Goal: Task Accomplishment & Management: Manage account settings

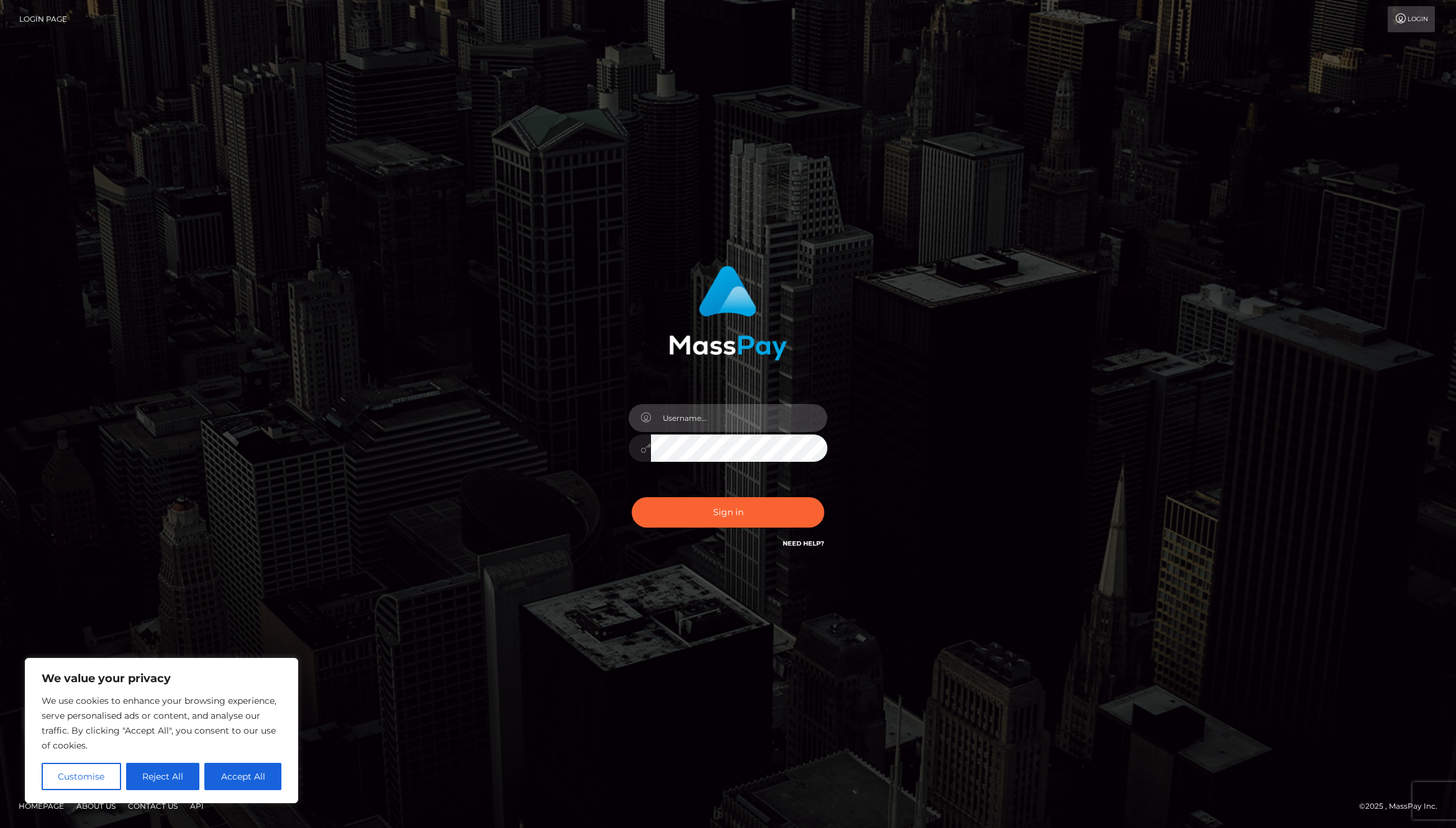
click at [729, 411] on input "text" at bounding box center [739, 418] width 177 height 28
type input "jackson.whop"
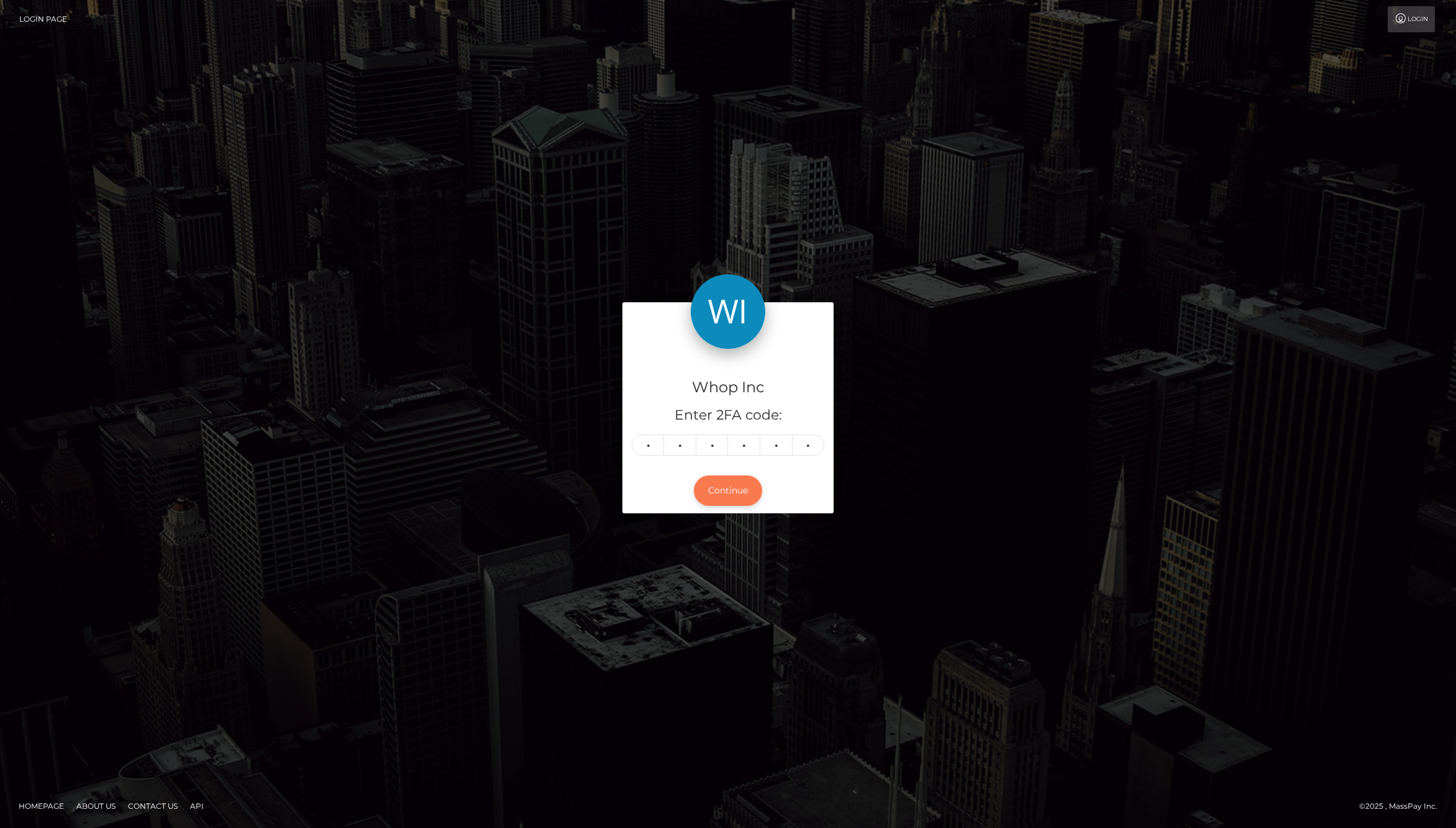
click at [723, 502] on button "Continue" at bounding box center [727, 490] width 68 height 30
click at [731, 497] on button "Continue" at bounding box center [727, 490] width 68 height 30
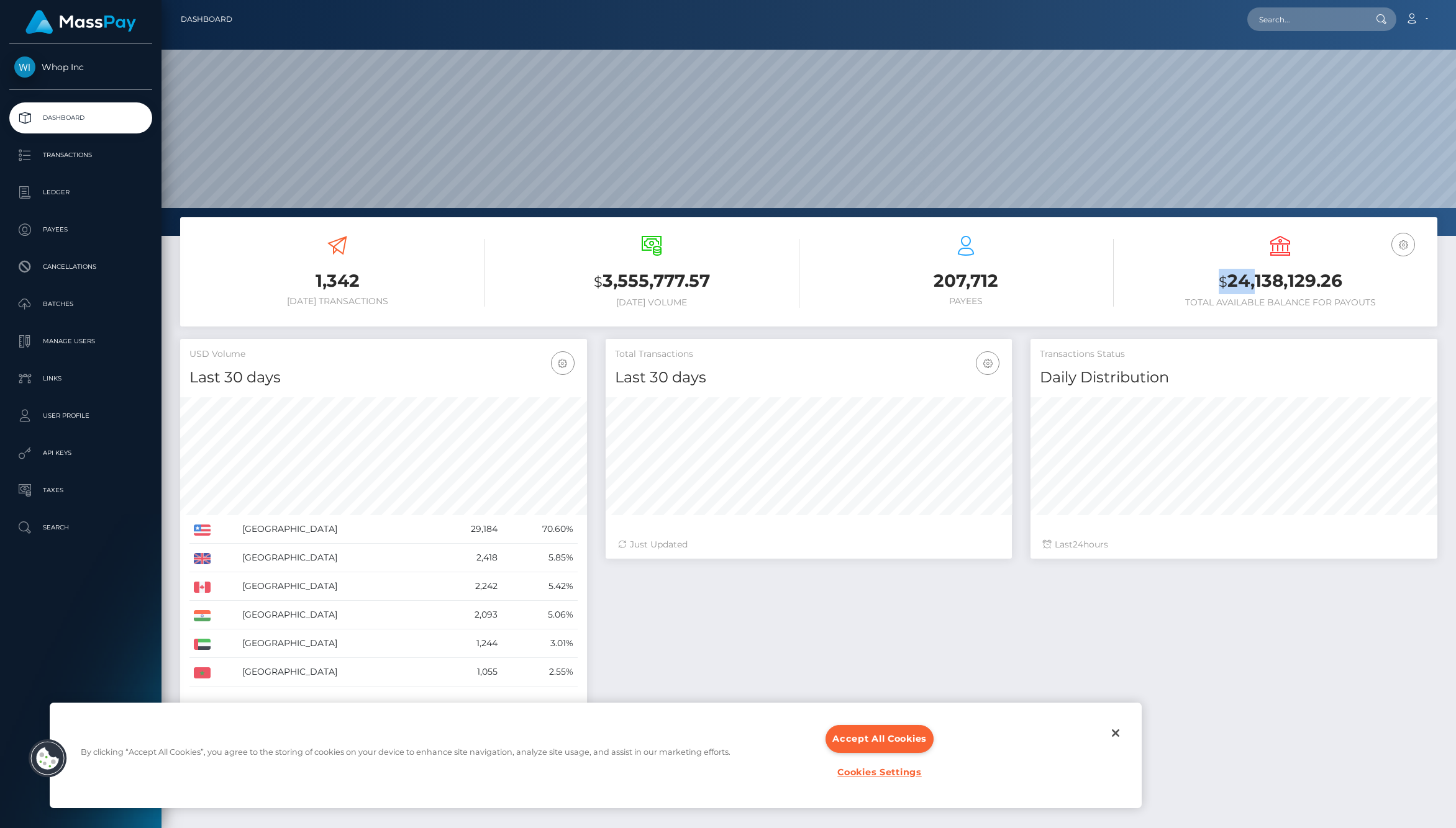
click at [1364, 287] on h3 "$ 24,138,129.26" at bounding box center [1280, 282] width 296 height 26
click at [1111, 736] on button "Close" at bounding box center [1116, 733] width 28 height 28
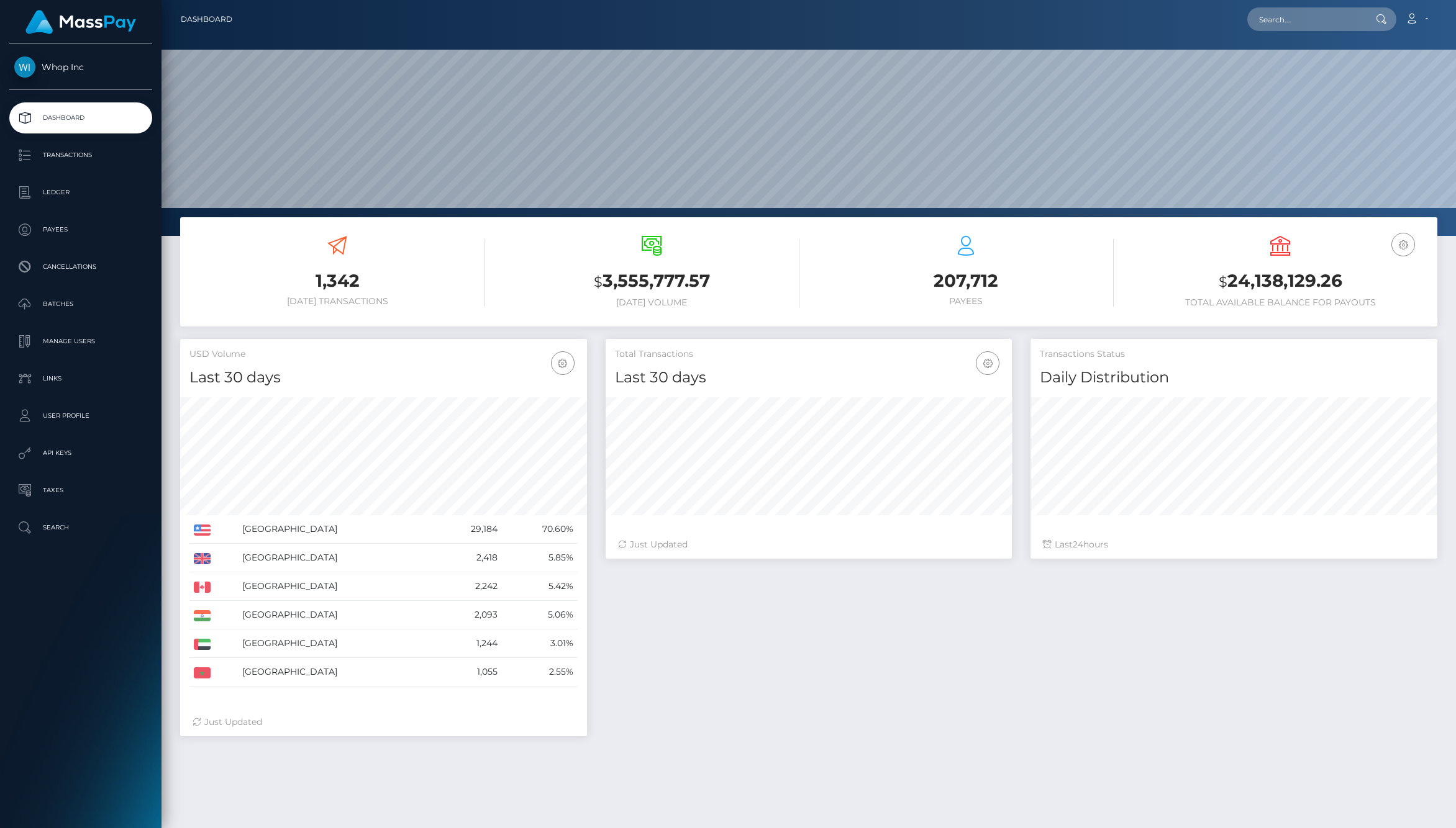
click at [1048, 691] on div "Total Transactions Last 30 days Last 30 days Last 60 days Last 90 days 24" at bounding box center [1021, 544] width 850 height 410
drag, startPoint x: 584, startPoint y: 284, endPoint x: 701, endPoint y: 309, distance: 119.6
click at [701, 309] on div "$ 3,555,777.57 Today Volume" at bounding box center [651, 273] width 296 height 94
click at [906, 703] on div "Total Transactions Last 30 days Last 30 days Last 60 days Last 90 days 24" at bounding box center [1021, 544] width 850 height 410
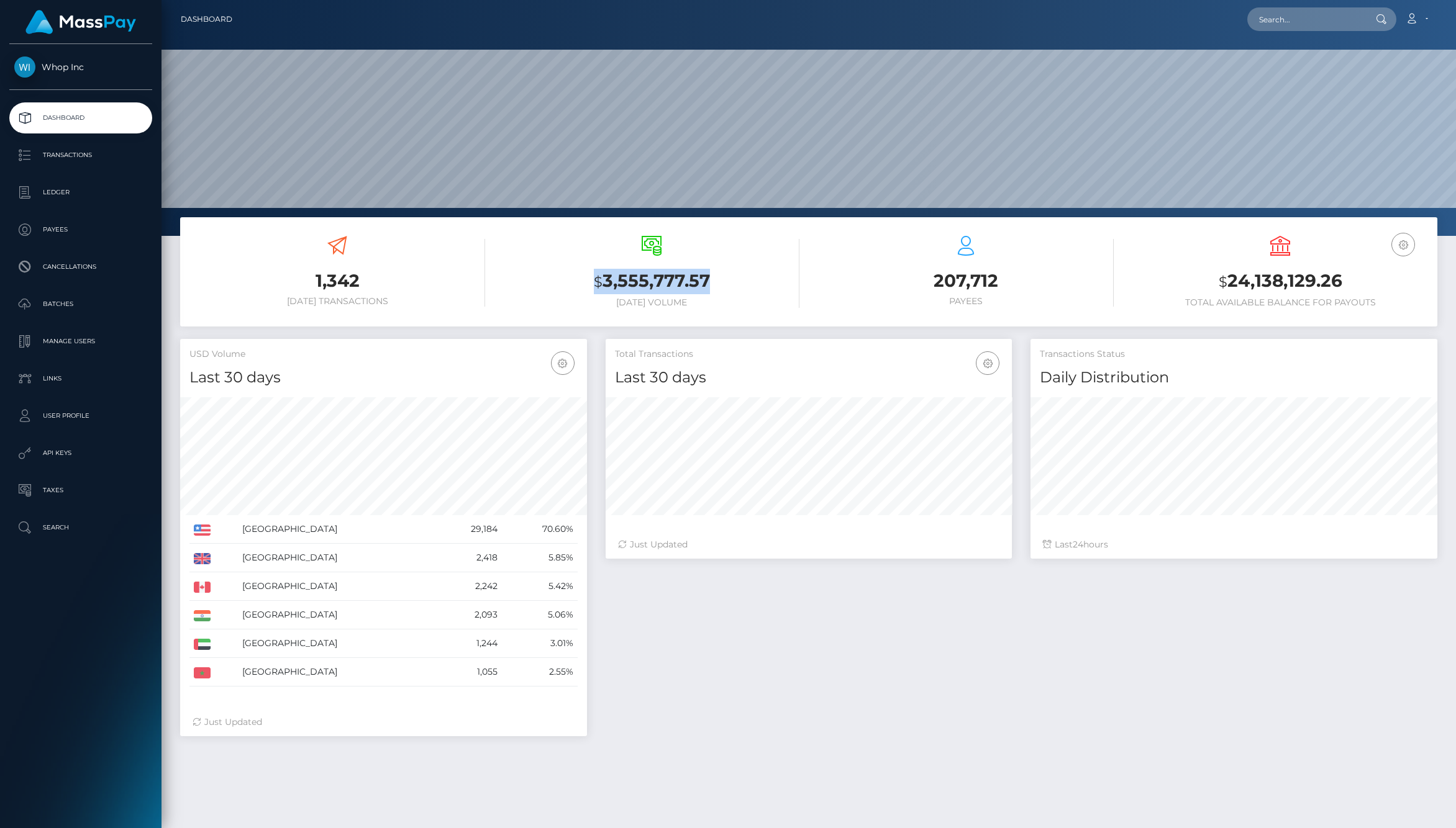
drag, startPoint x: 576, startPoint y: 275, endPoint x: 758, endPoint y: 291, distance: 182.7
click at [758, 291] on h3 "$ 3,555,777.57" at bounding box center [651, 282] width 296 height 26
click at [758, 291] on h3 "$ 3,555,777.57" at bounding box center [651, 282] width 296 height 26
drag, startPoint x: 1209, startPoint y: 289, endPoint x: 1386, endPoint y: 312, distance: 178.5
click at [1386, 312] on div "EUR Balance USD Balance $ 24,138,129.26 Total Available Balance for Payouts" at bounding box center [1280, 273] width 296 height 94
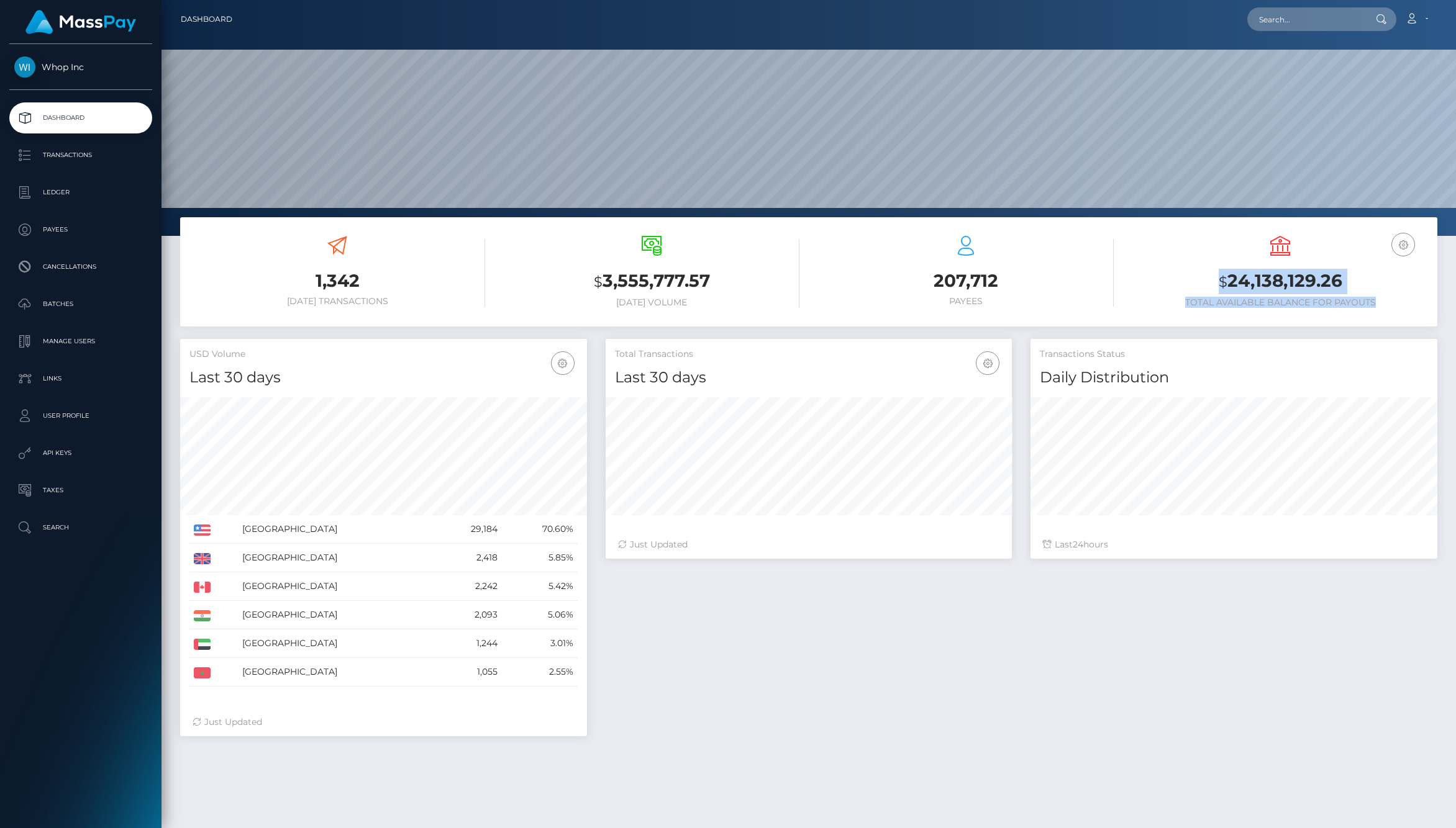
click at [1386, 312] on div "EUR Balance USD Balance $ 24,138,129.26 Total Available Balance for Payouts" at bounding box center [1280, 273] width 296 height 94
click at [90, 203] on link "Ledger" at bounding box center [81, 193] width 143 height 31
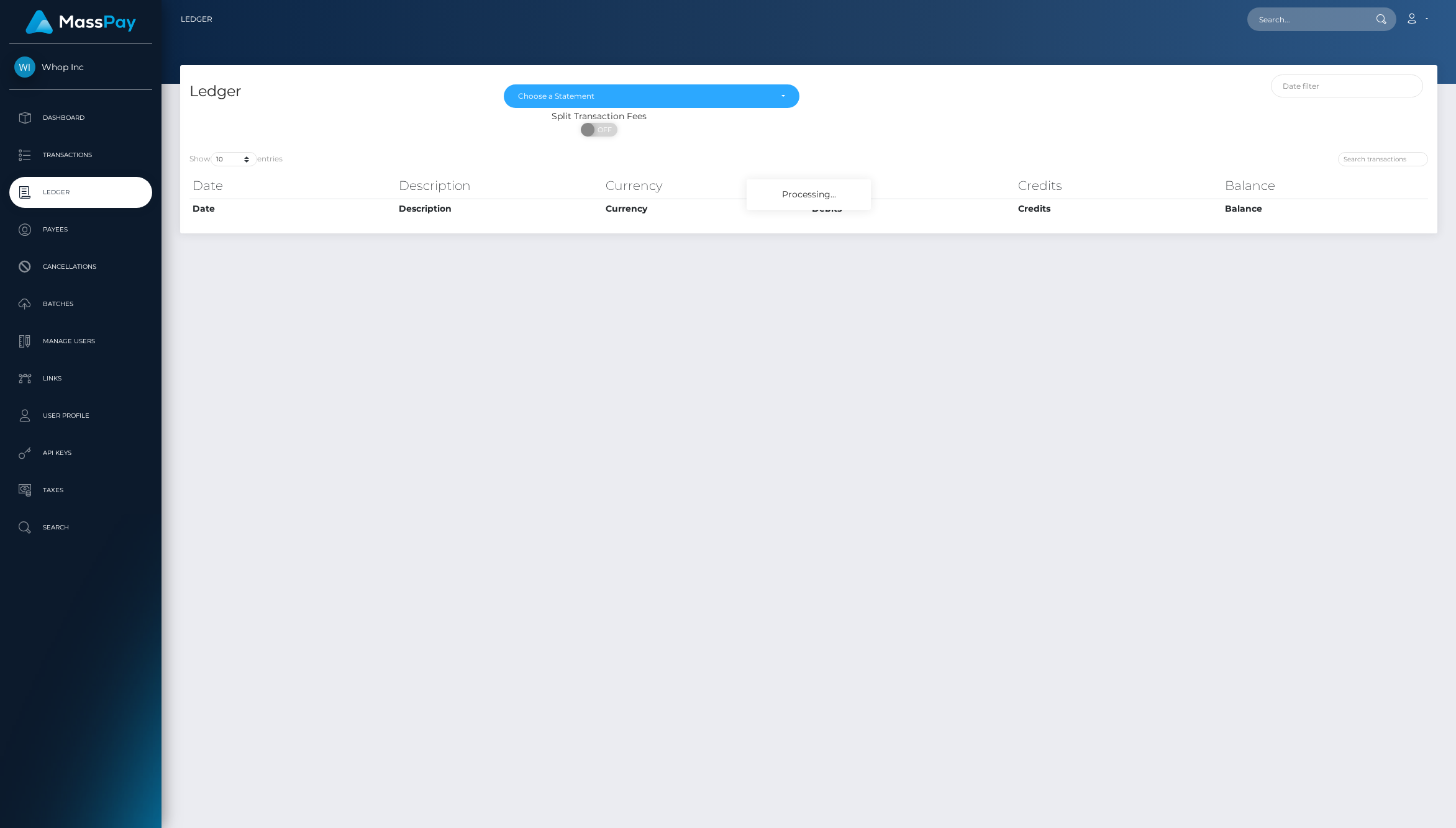
click at [102, 241] on link "Payees" at bounding box center [81, 230] width 143 height 31
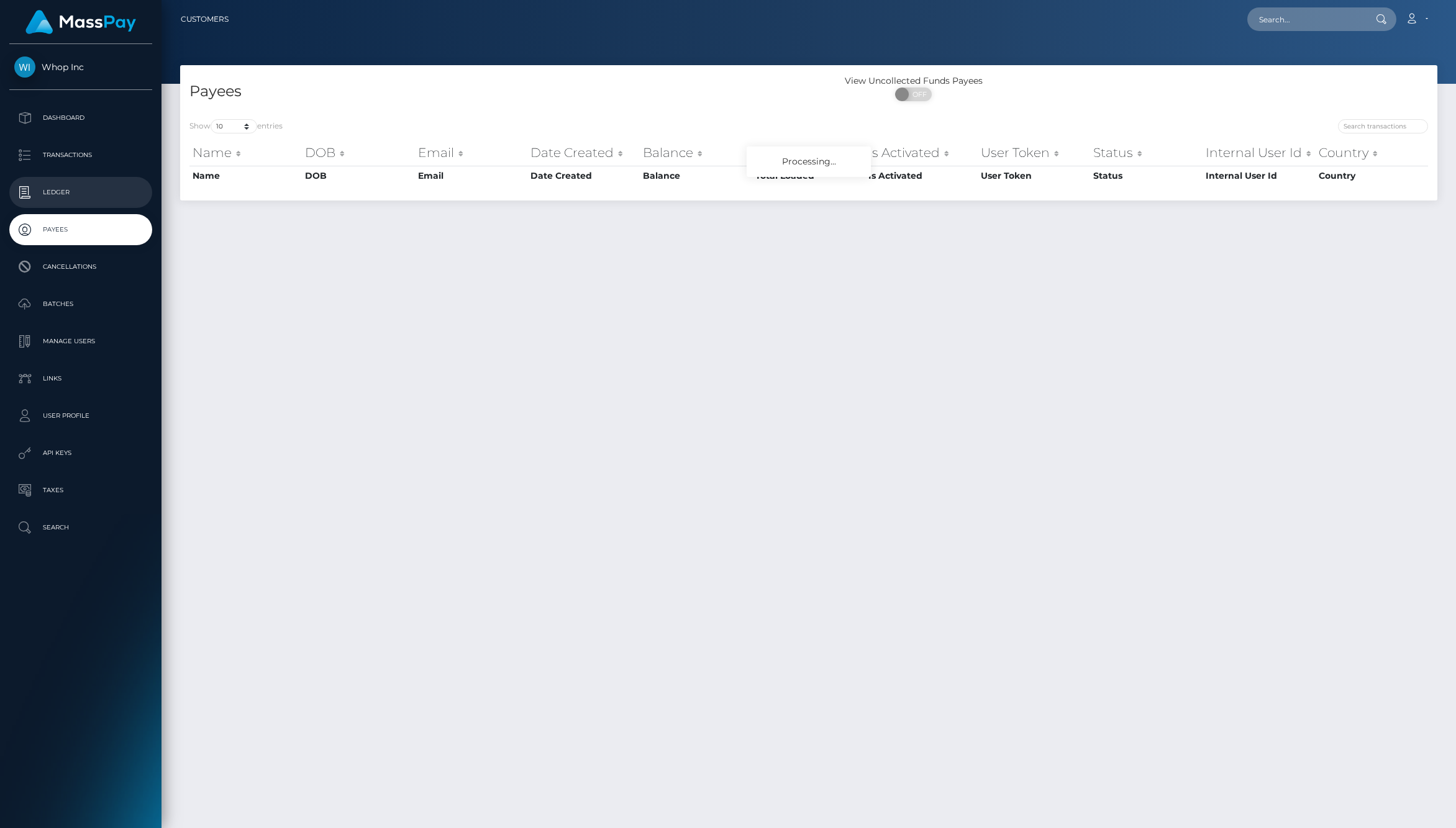
click at [96, 193] on p "Ledger" at bounding box center [80, 193] width 133 height 19
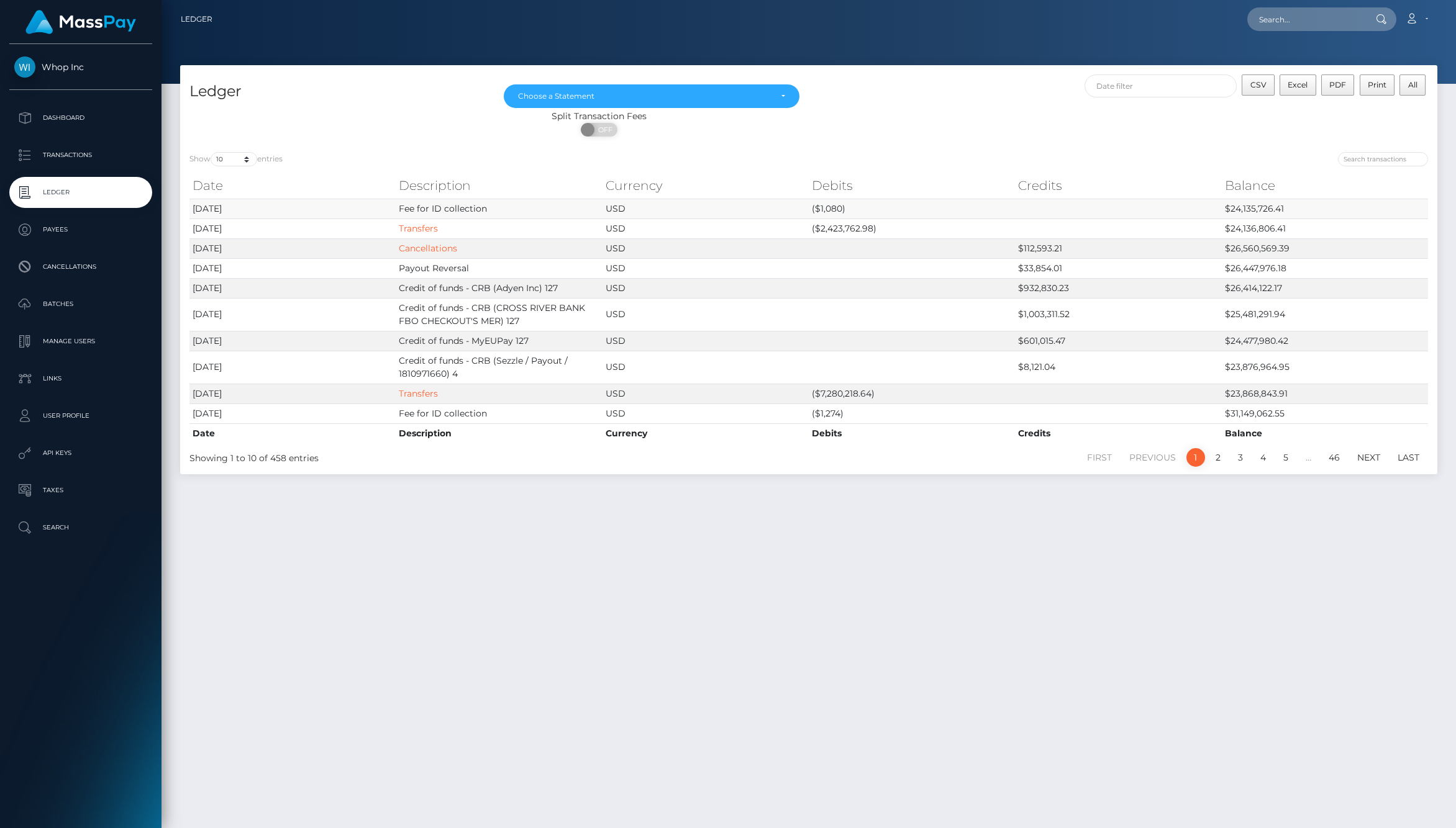
drag, startPoint x: 373, startPoint y: 204, endPoint x: 503, endPoint y: 204, distance: 130.0
click at [503, 204] on tr "[DATE] Fee for ID collection USD ($1,080) $24,135,726.41" at bounding box center [808, 208] width 1238 height 20
click at [503, 204] on td "Fee for ID collection" at bounding box center [499, 208] width 206 height 20
click at [104, 115] on p "Dashboard" at bounding box center [80, 118] width 133 height 19
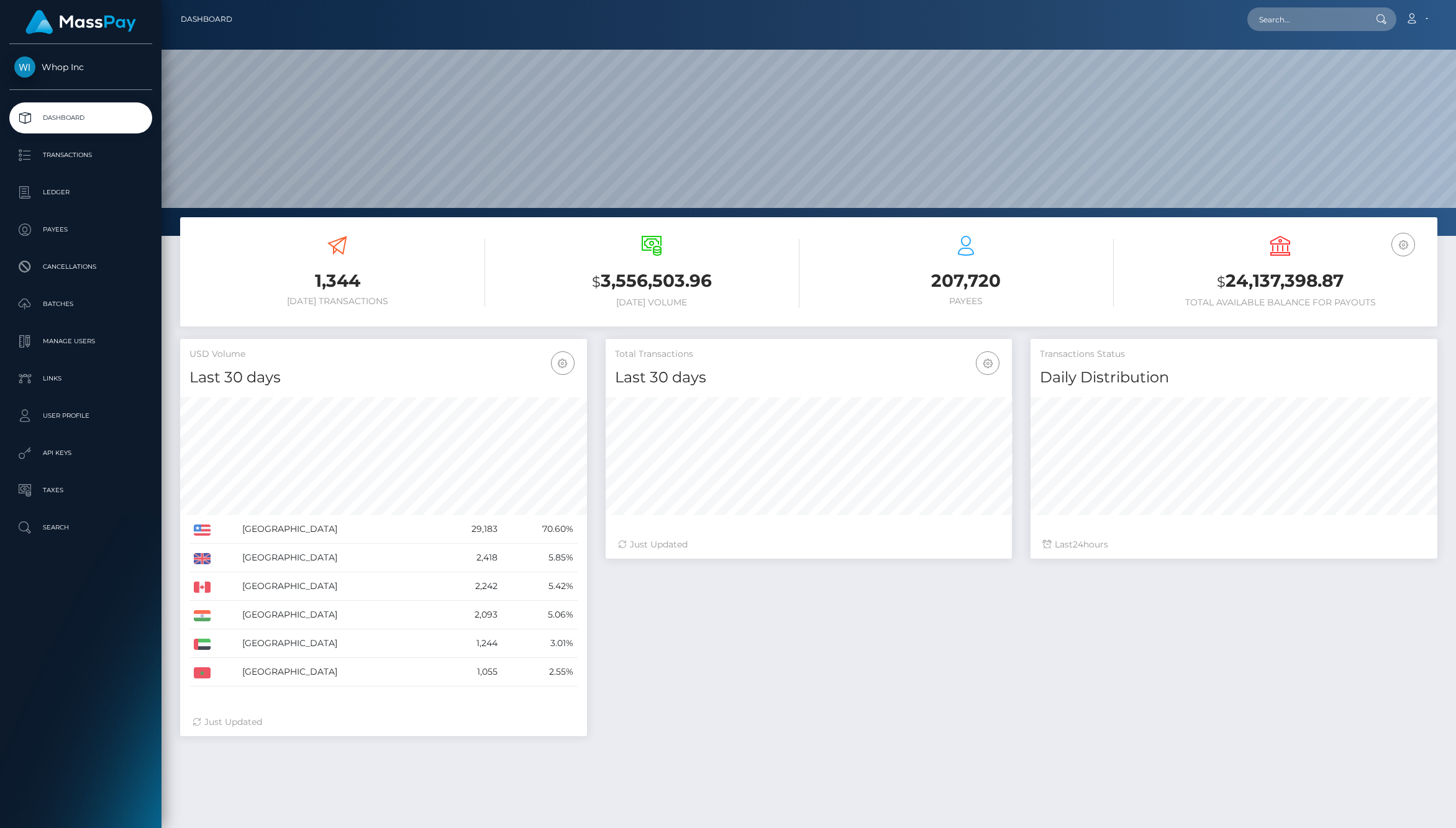
scroll to position [220, 407]
click at [75, 148] on p "Transactions" at bounding box center [80, 156] width 133 height 19
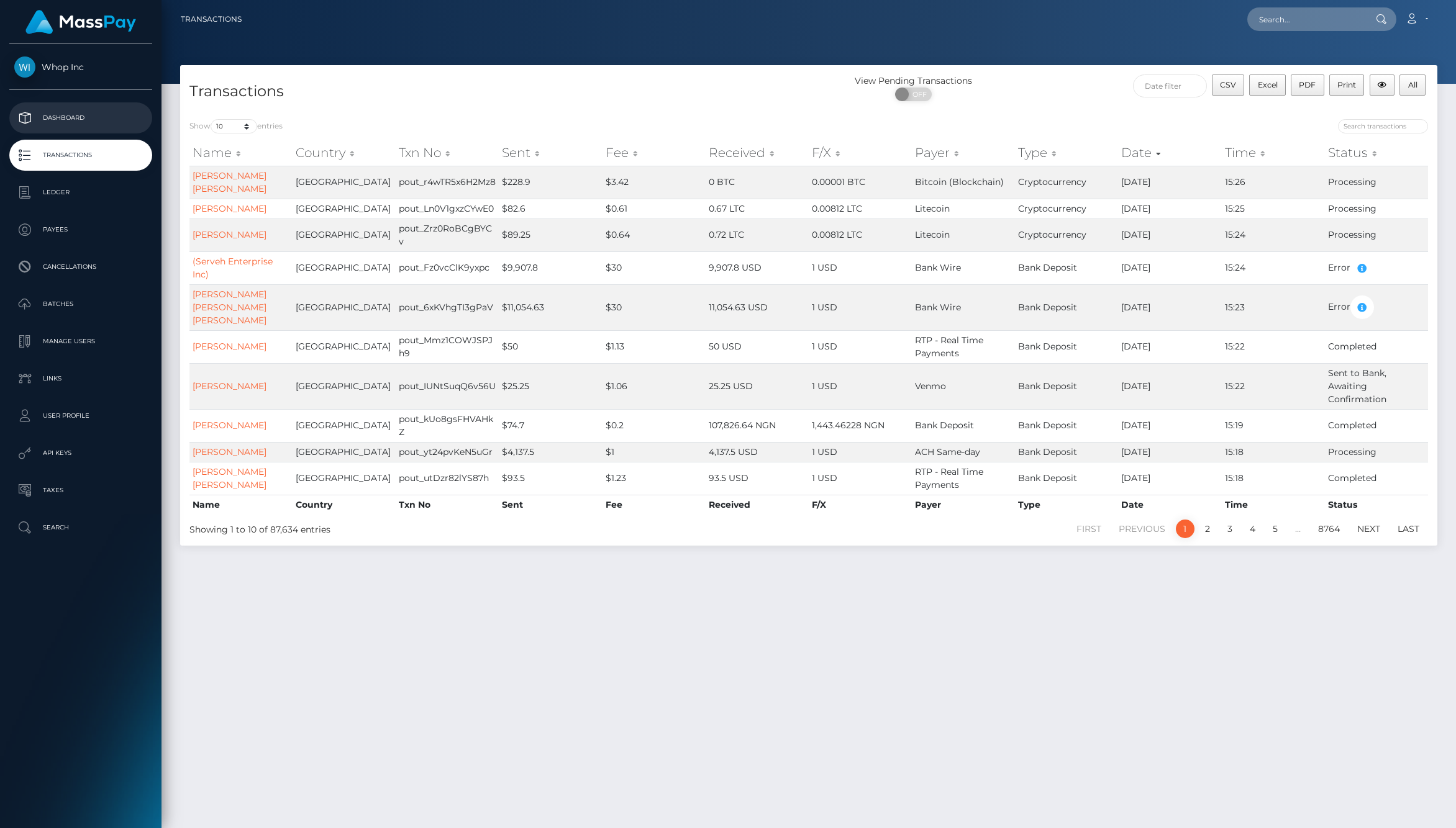
click at [58, 127] on p "Dashboard" at bounding box center [80, 118] width 133 height 19
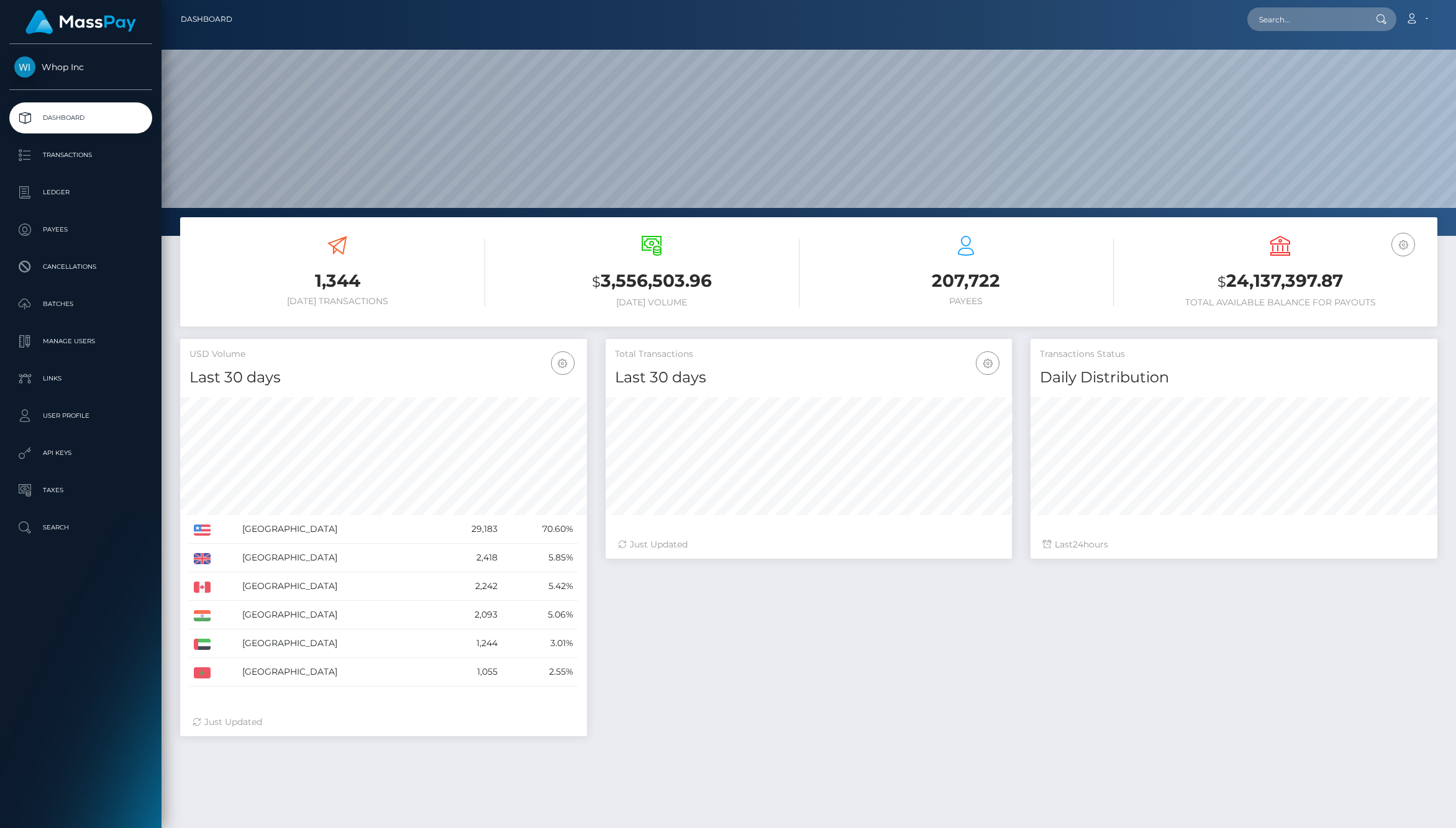
scroll to position [220, 407]
click at [456, 561] on td "2,418" at bounding box center [468, 558] width 67 height 28
drag, startPoint x: 456, startPoint y: 561, endPoint x: 537, endPoint y: 561, distance: 81.0
click at [537, 561] on tr "United Kingdom 2,418 5.85%" at bounding box center [384, 558] width 388 height 28
click at [537, 561] on td "5.85%" at bounding box center [540, 558] width 75 height 28
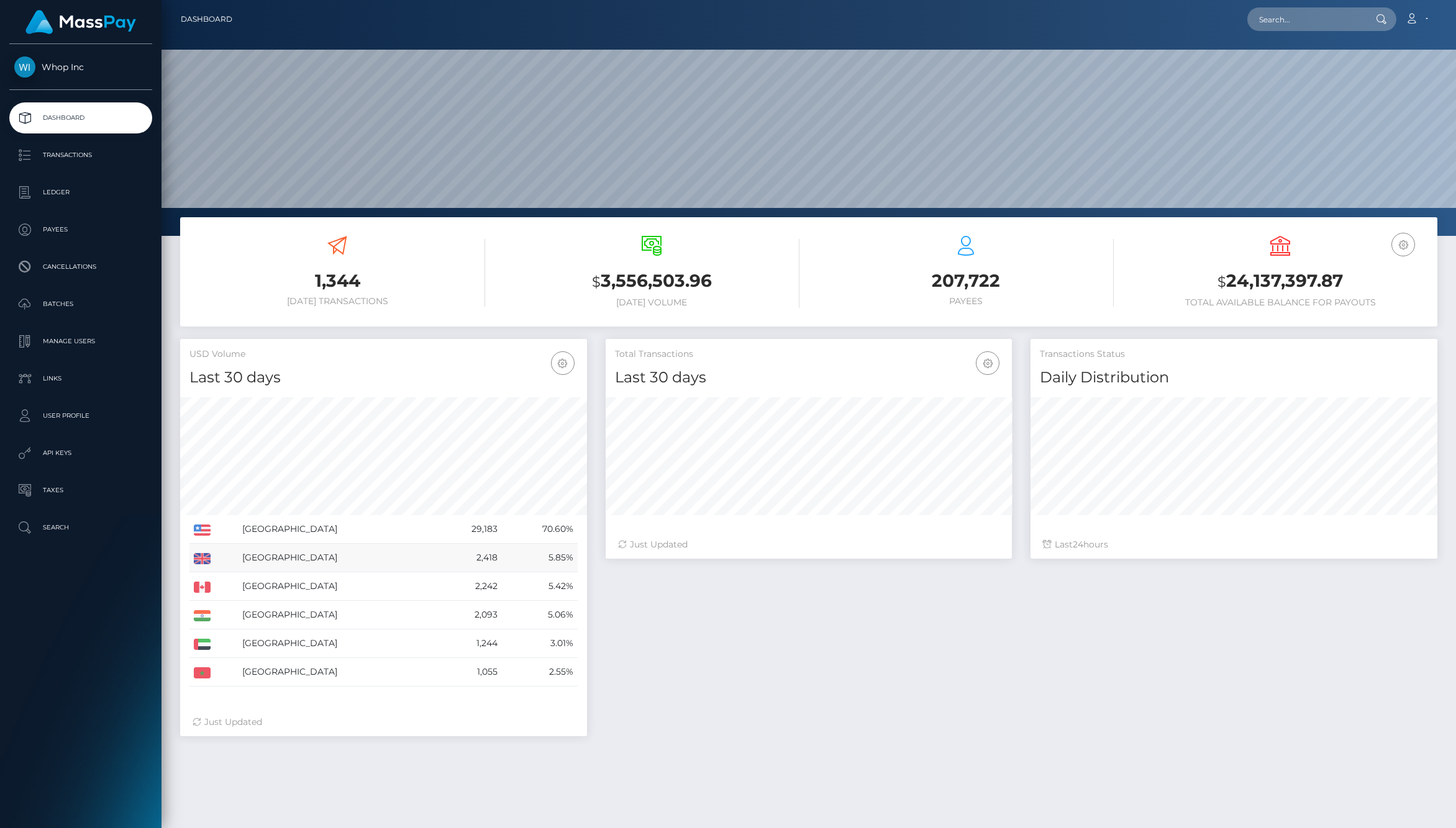
drag, startPoint x: 539, startPoint y: 552, endPoint x: 573, endPoint y: 554, distance: 34.1
click at [573, 554] on td "5.85%" at bounding box center [540, 558] width 75 height 28
drag, startPoint x: 506, startPoint y: 563, endPoint x: 431, endPoint y: 563, distance: 75.0
click at [431, 563] on tr "United Kingdom 2,418 5.85%" at bounding box center [384, 558] width 388 height 28
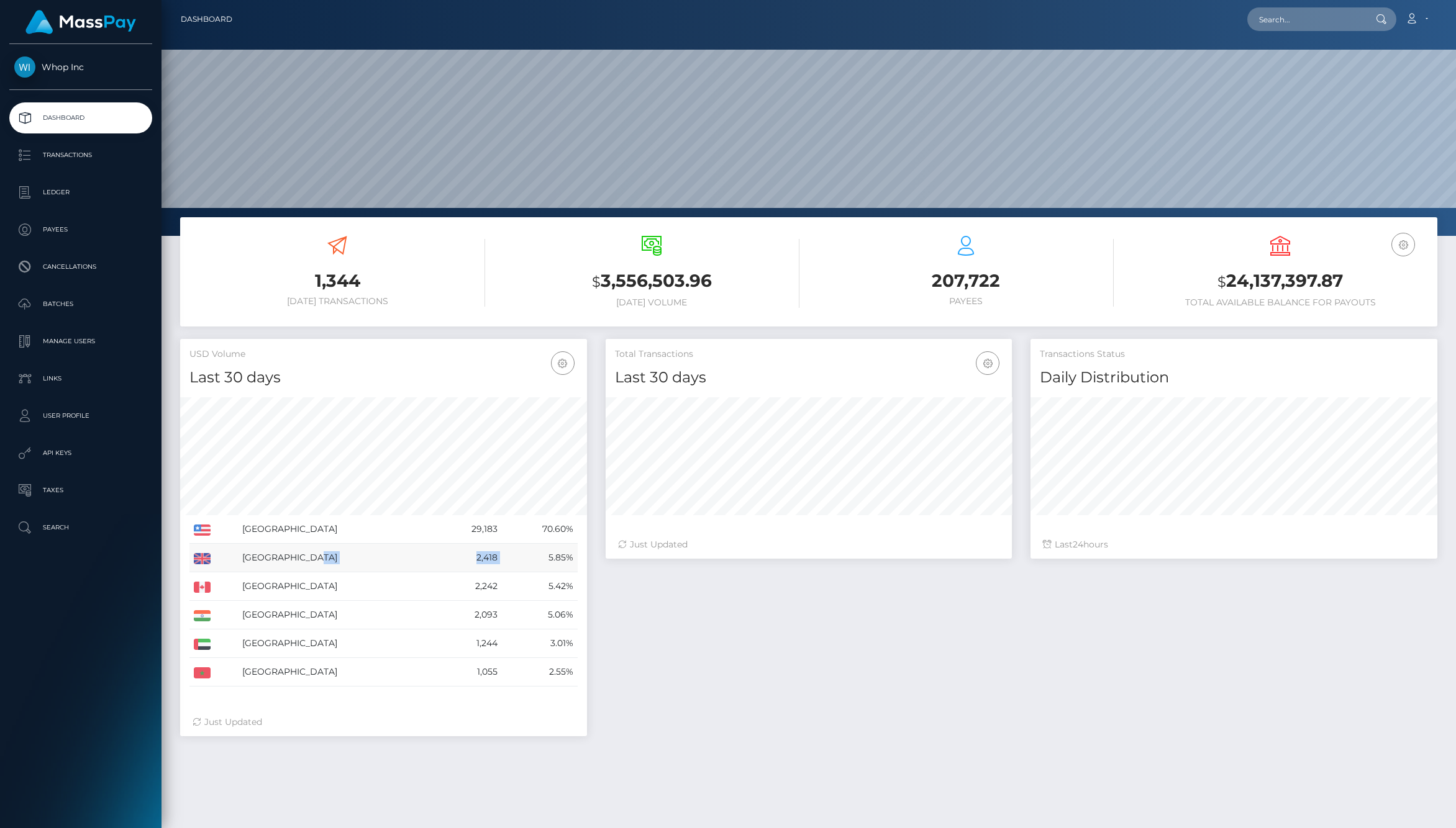
click at [431, 563] on td "United Kingdom" at bounding box center [336, 558] width 198 height 28
drag, startPoint x: 441, startPoint y: 581, endPoint x: 520, endPoint y: 581, distance: 79.0
click at [524, 581] on tr "Canada 2,242 5.42%" at bounding box center [384, 587] width 388 height 28
click at [520, 581] on td "5.42%" at bounding box center [540, 587] width 75 height 28
drag, startPoint x: 542, startPoint y: 561, endPoint x: 574, endPoint y: 560, distance: 32.0
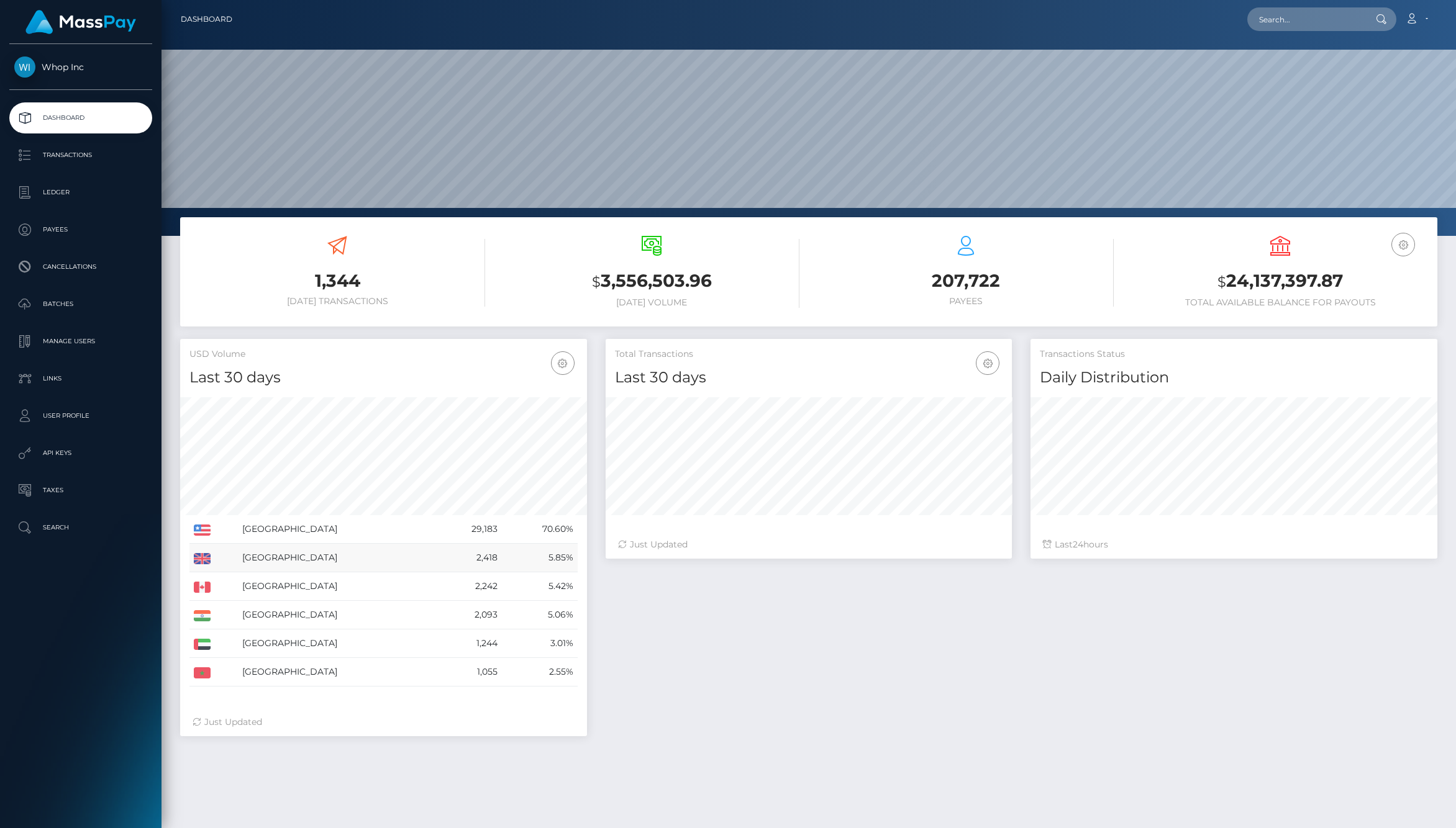
click at [574, 560] on td "5.85%" at bounding box center [540, 558] width 75 height 28
